Goal: Task Accomplishment & Management: Complete application form

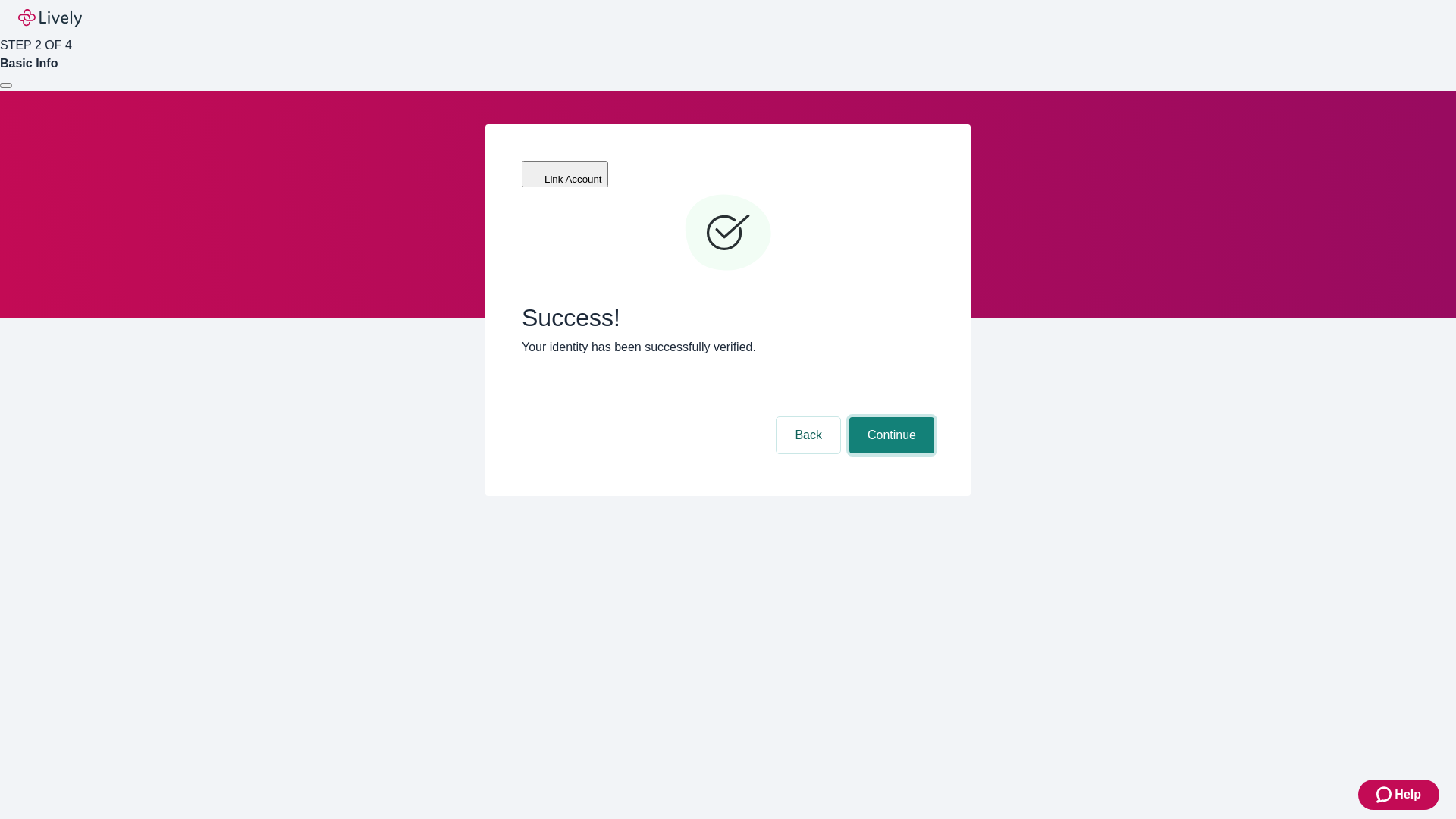
click at [889, 417] on button "Continue" at bounding box center [892, 435] width 85 height 36
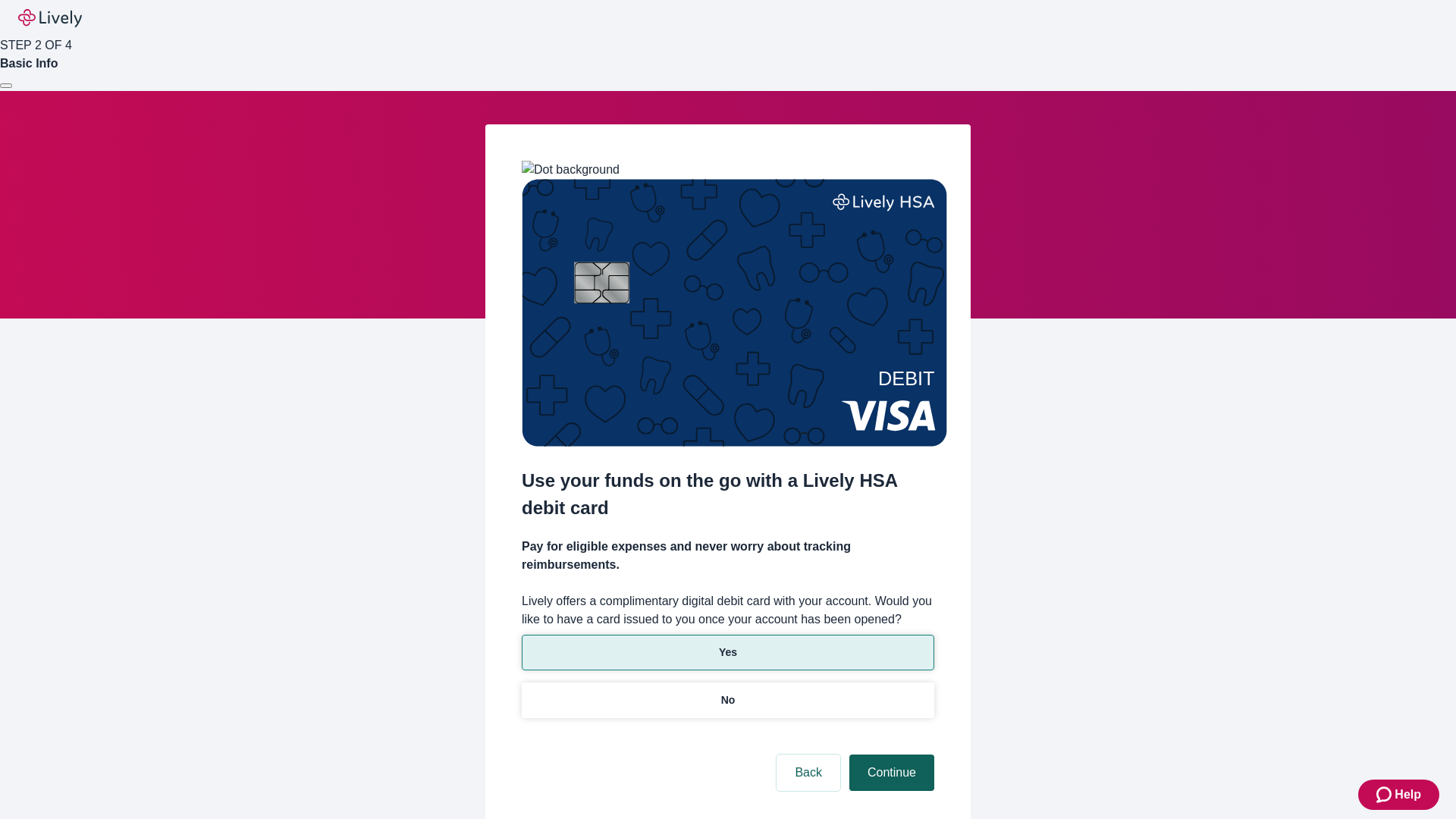
click at [727, 645] on p "Yes" at bounding box center [728, 653] width 19 height 16
click at [889, 755] on button "Continue" at bounding box center [892, 773] width 85 height 36
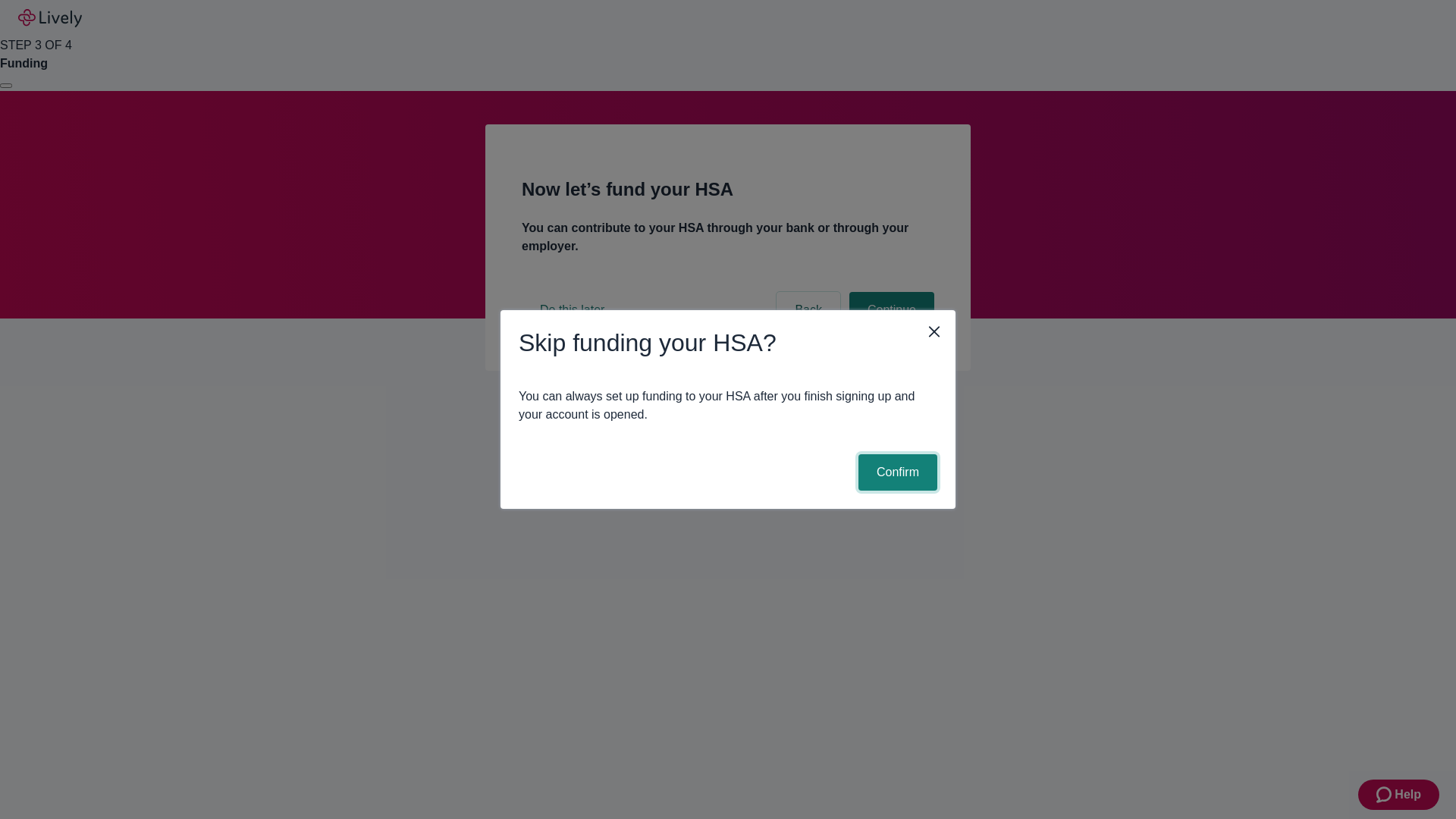
click at [895, 473] on button "Confirm" at bounding box center [898, 472] width 79 height 36
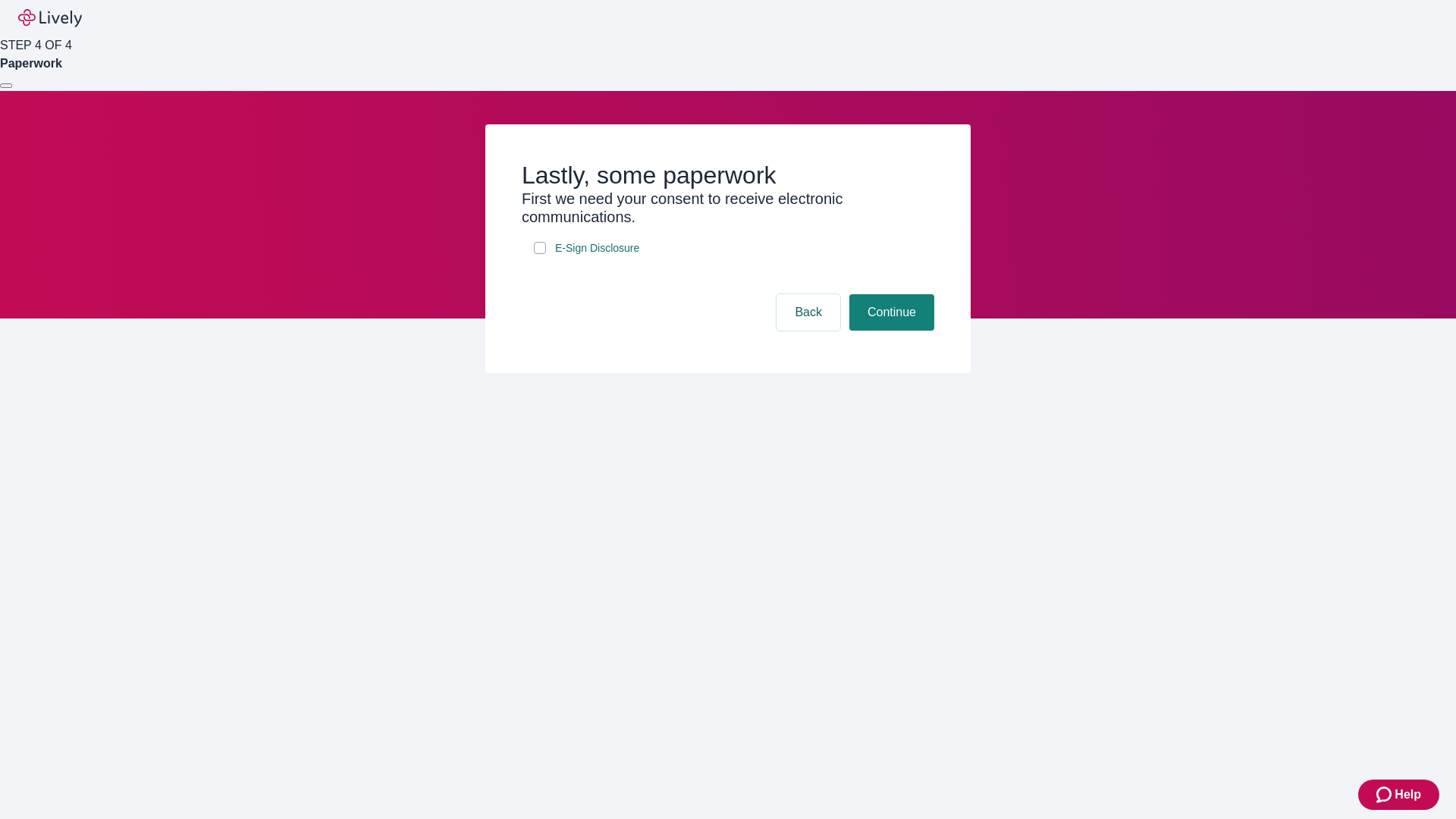
click at [540, 254] on input "E-Sign Disclosure" at bounding box center [540, 248] width 12 height 12
checkbox input "true"
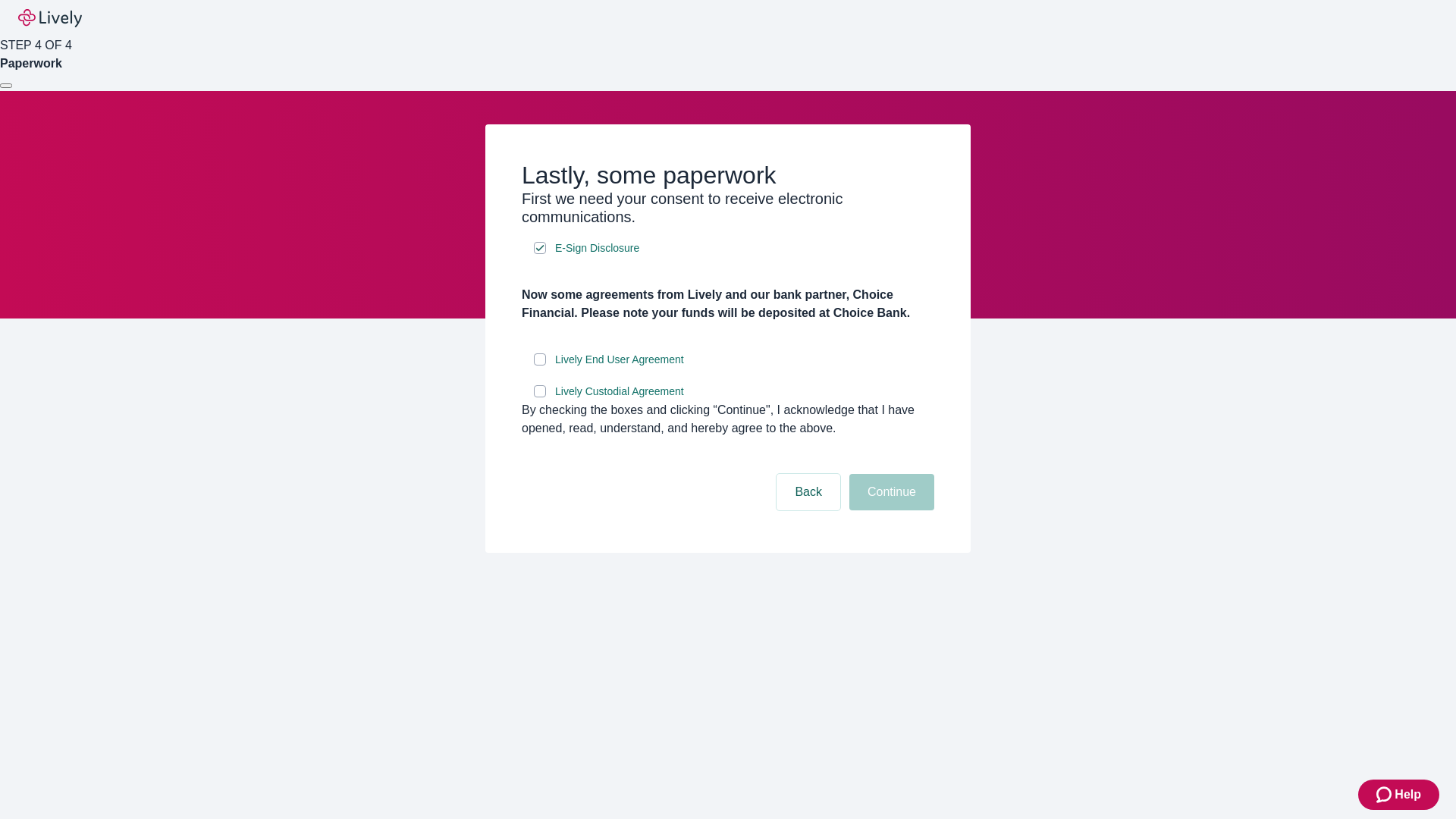
click at [540, 366] on input "Lively End User Agreement" at bounding box center [540, 360] width 12 height 12
checkbox input "true"
click at [540, 398] on input "Lively Custodial Agreement" at bounding box center [540, 391] width 12 height 12
checkbox input "true"
click at [889, 510] on button "Continue" at bounding box center [892, 492] width 85 height 36
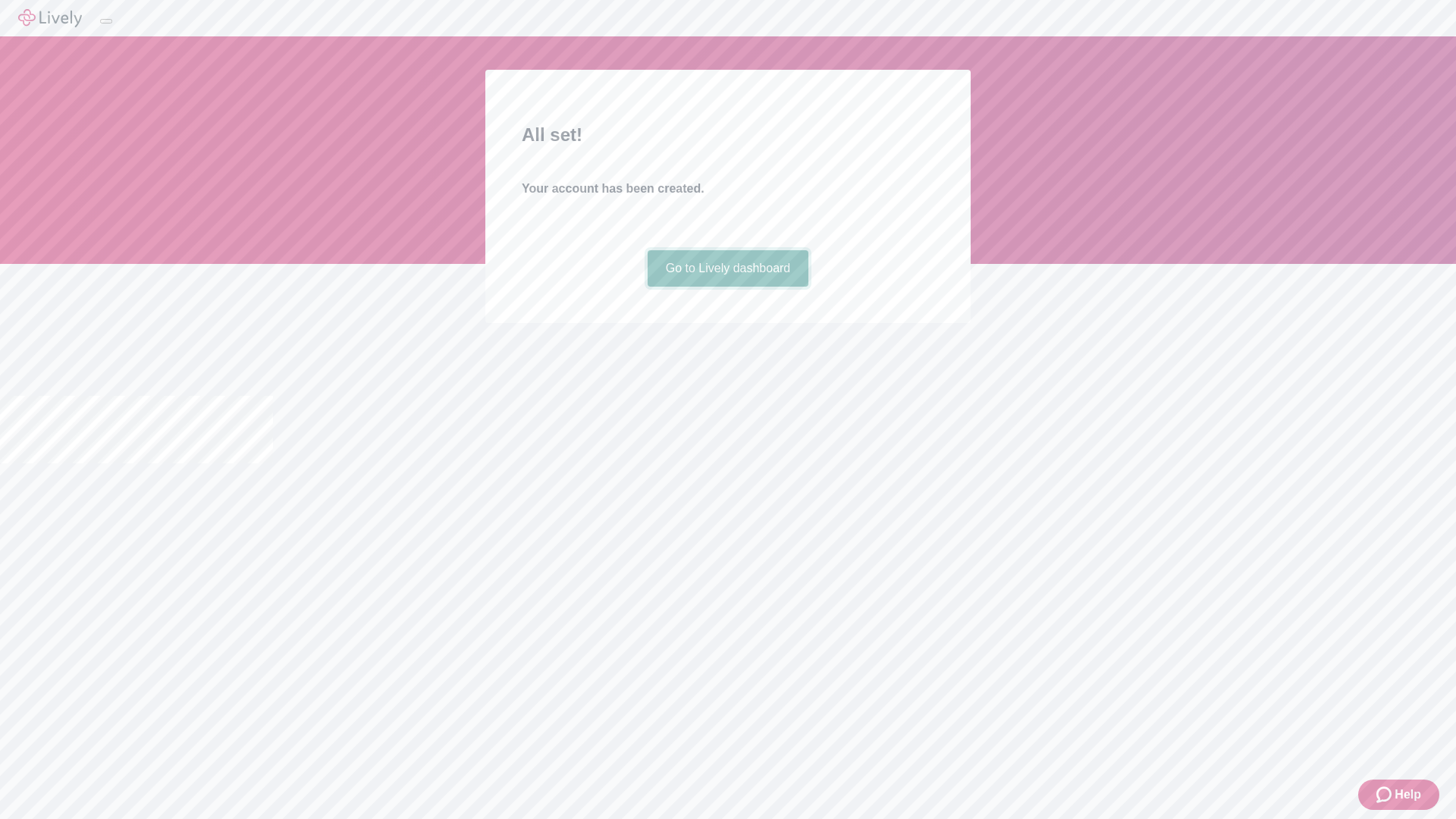
click at [727, 287] on link "Go to Lively dashboard" at bounding box center [728, 268] width 162 height 36
